Goal: Task Accomplishment & Management: Use online tool/utility

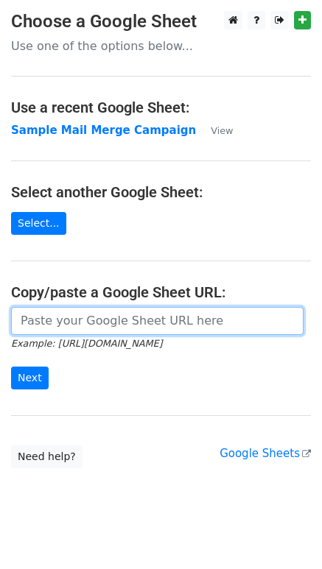
drag, startPoint x: 49, startPoint y: 319, endPoint x: 120, endPoint y: 325, distance: 70.9
click at [49, 319] on input "url" at bounding box center [157, 321] width 292 height 28
paste input "https://docs.google.com/spreadsheets/d/1mYBM3IkttJWLxpivyrYsvmcEKy2D1-DXR8bB_nS…"
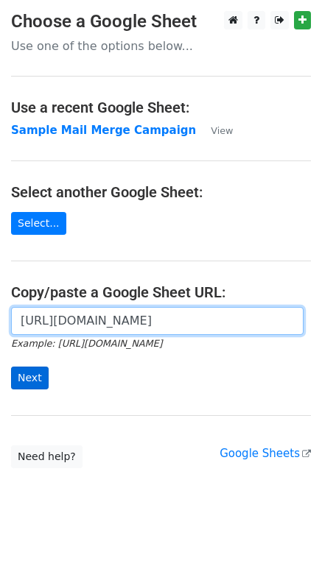
type input "https://docs.google.com/spreadsheets/d/1mYBM3IkttJWLxpivyrYsvmcEKy2D1-DXR8bB_nS…"
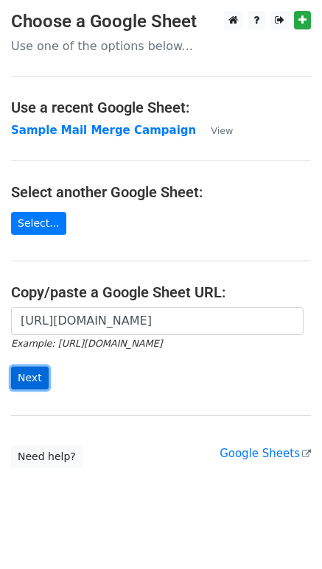
click at [27, 377] on input "Next" at bounding box center [30, 378] width 38 height 23
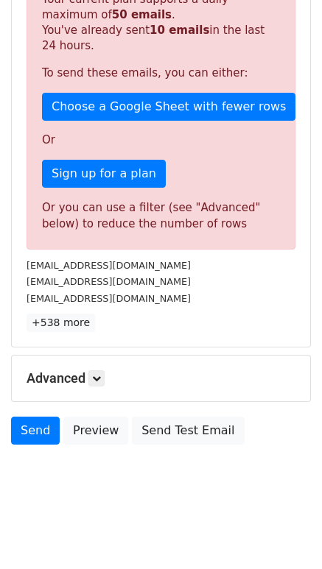
scroll to position [380, 0]
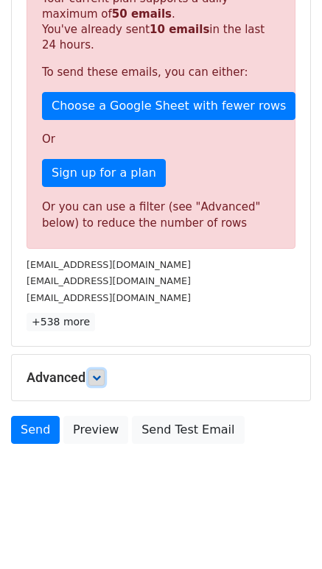
click at [100, 382] on link at bounding box center [96, 377] width 16 height 16
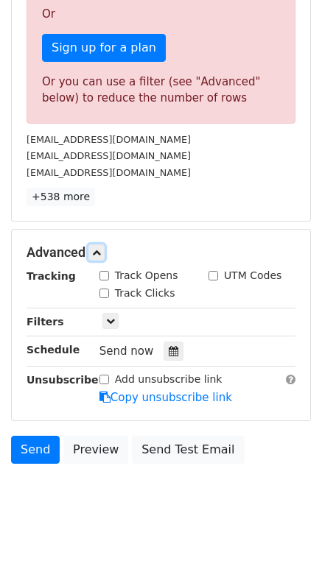
scroll to position [524, 0]
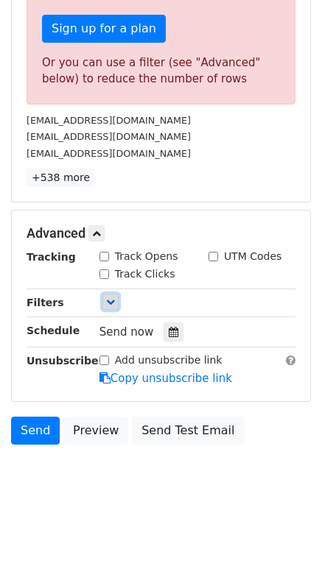
click at [112, 301] on icon at bounding box center [110, 301] width 9 height 9
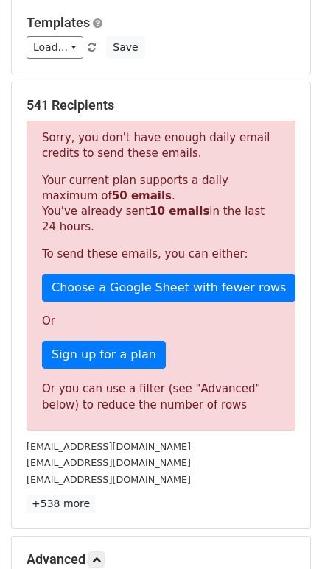
scroll to position [172, 0]
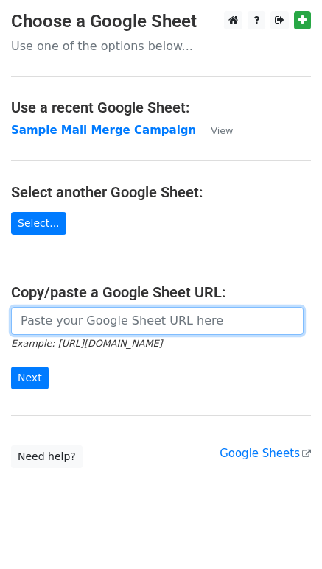
click at [59, 323] on input "url" at bounding box center [157, 321] width 292 height 28
paste input "https://docs.google.com/spreadsheets/d/1oA1BOHWjVRgujHNlJY7hvx_92TAicWsrjouYrPF…"
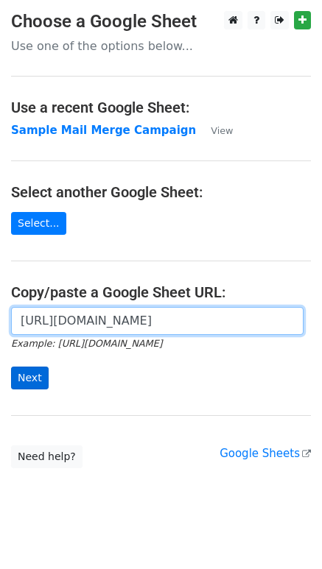
type input "https://docs.google.com/spreadsheets/d/1oA1BOHWjVRgujHNlJY7hvx_92TAicWsrjouYrPF…"
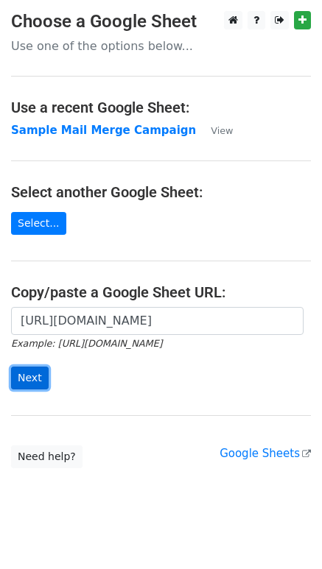
scroll to position [0, 0]
click at [27, 381] on input "Next" at bounding box center [30, 378] width 38 height 23
